Goal: Submit feedback/report problem

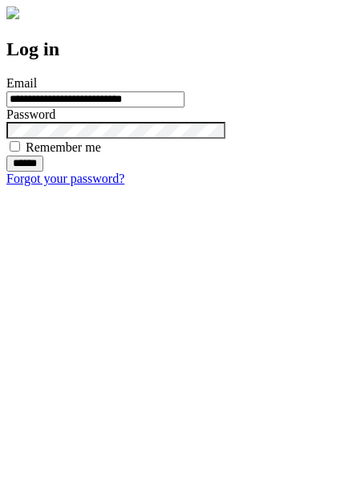
type input "**********"
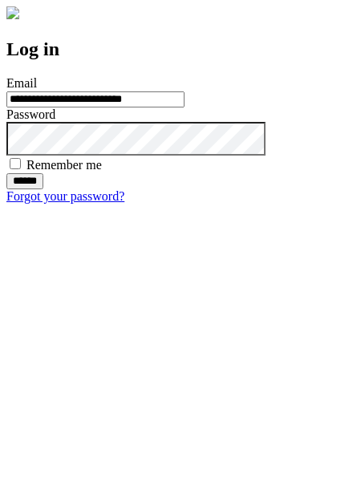
click at [43, 189] on input "******" at bounding box center [24, 181] width 37 height 16
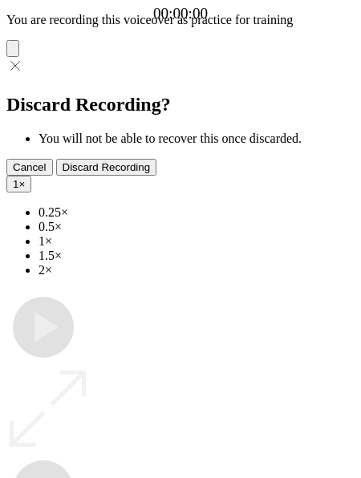
type input "**********"
